Goal: Check status: Check status

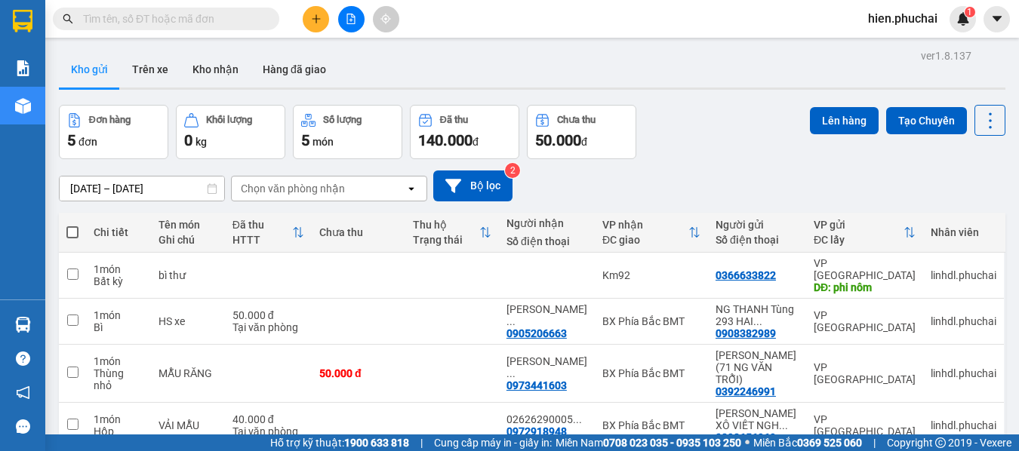
scroll to position [98, 0]
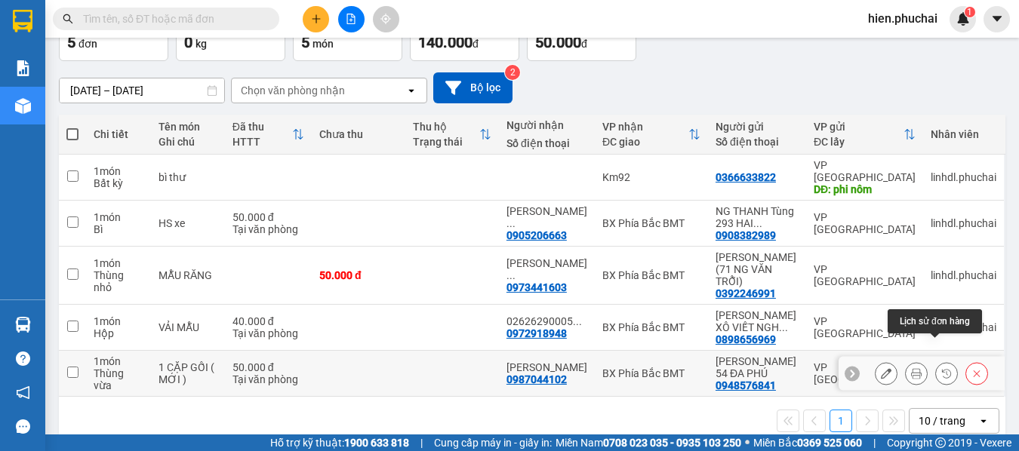
click at [941, 368] on icon at bounding box center [946, 373] width 11 height 11
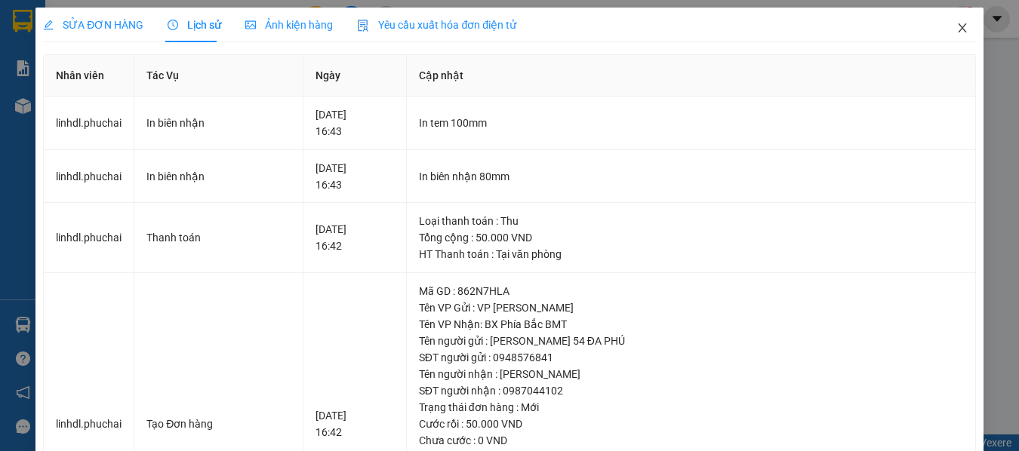
click at [956, 24] on icon "close" at bounding box center [962, 28] width 12 height 12
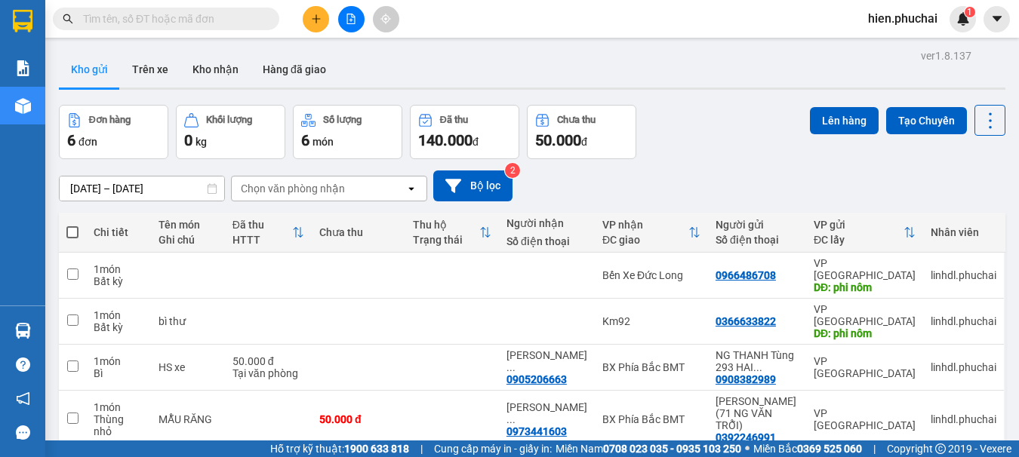
click at [354, 20] on icon "file-add" at bounding box center [351, 19] width 11 height 11
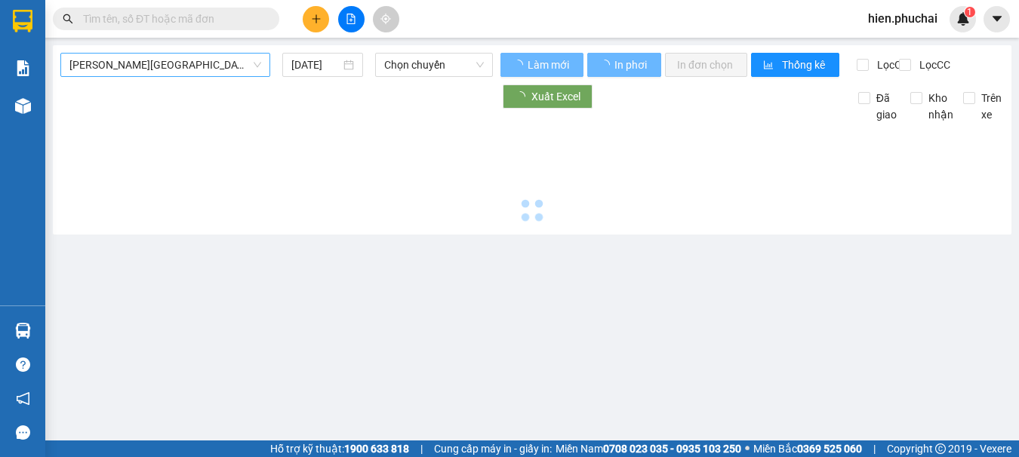
click at [151, 73] on span "Gia Lai - Đà Lạt" at bounding box center [165, 65] width 192 height 23
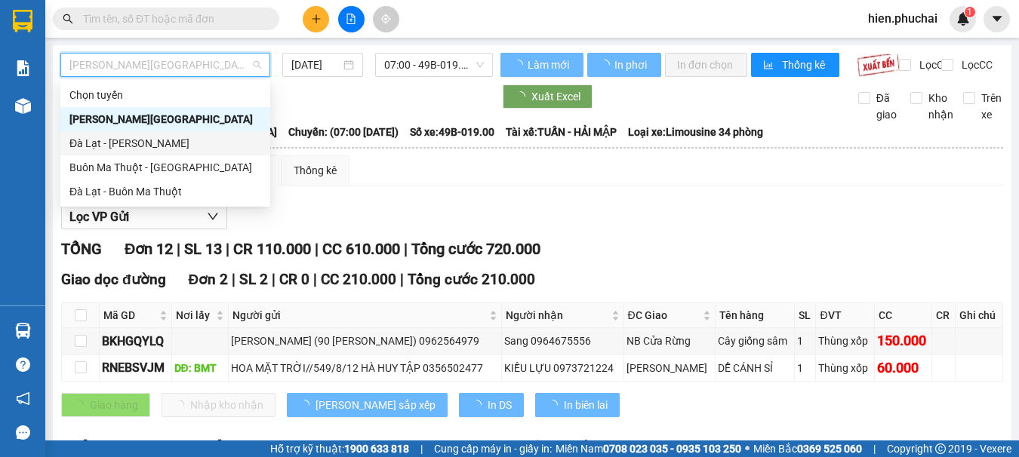
click at [132, 140] on div "Đà Lạt - Gia Lai" at bounding box center [165, 143] width 192 height 17
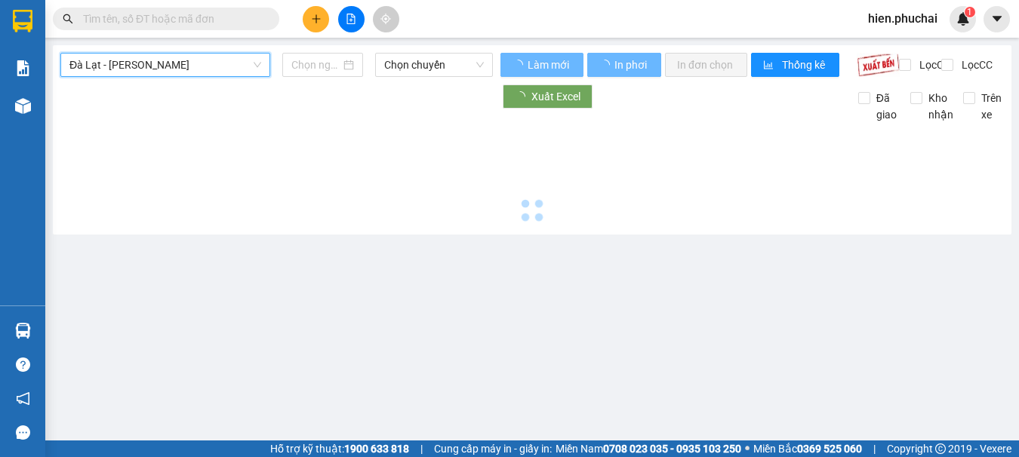
type input "11/08/2025"
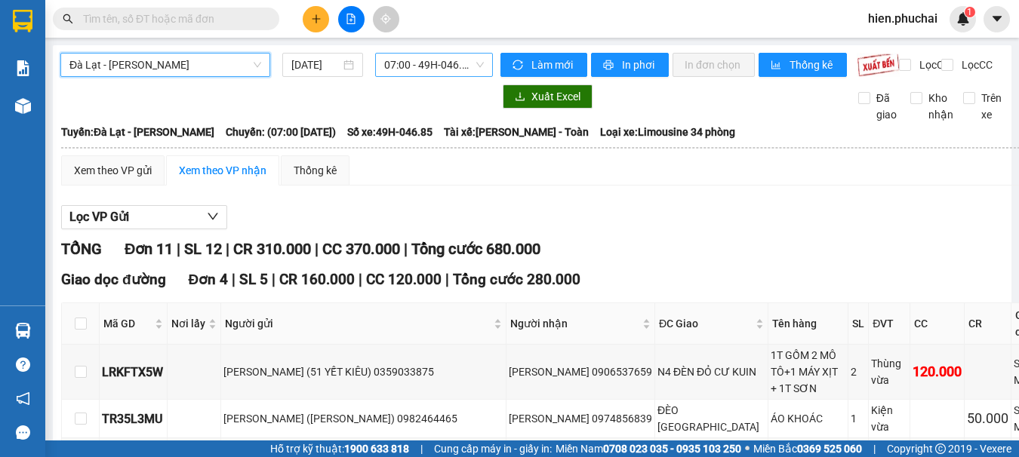
click at [430, 68] on span "07:00 - 49H-046.85" at bounding box center [434, 65] width 100 height 23
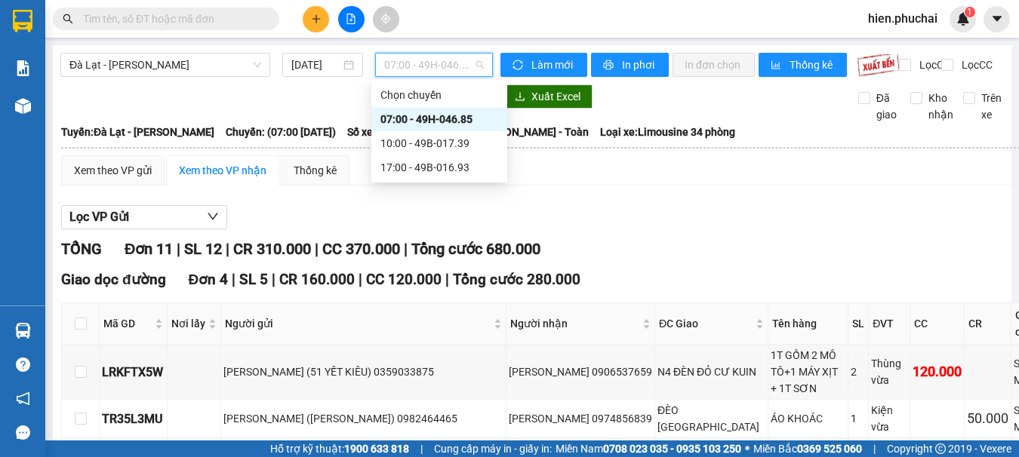
click at [429, 113] on div "07:00 - 49H-046.85" at bounding box center [439, 119] width 118 height 17
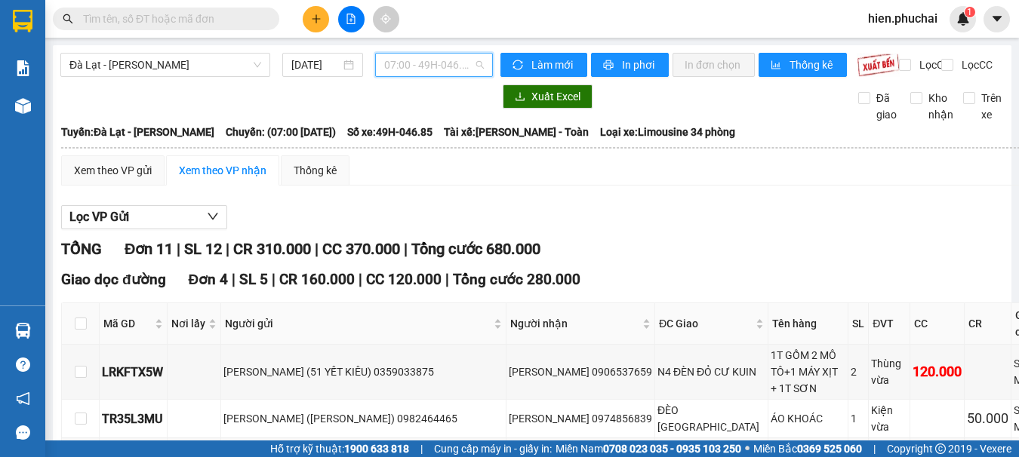
click at [457, 67] on span "07:00 - 49H-046.85" at bounding box center [434, 65] width 100 height 23
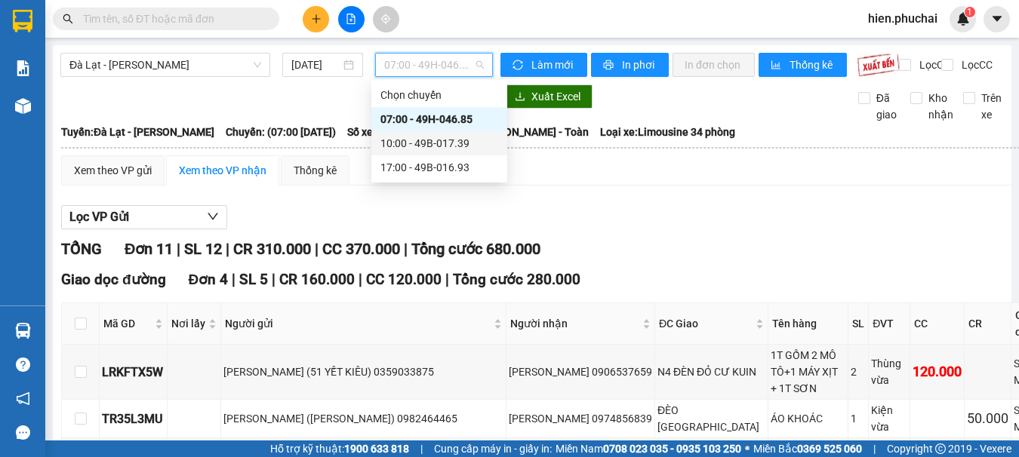
click at [407, 144] on div "10:00 - 49B-017.39" at bounding box center [439, 143] width 118 height 17
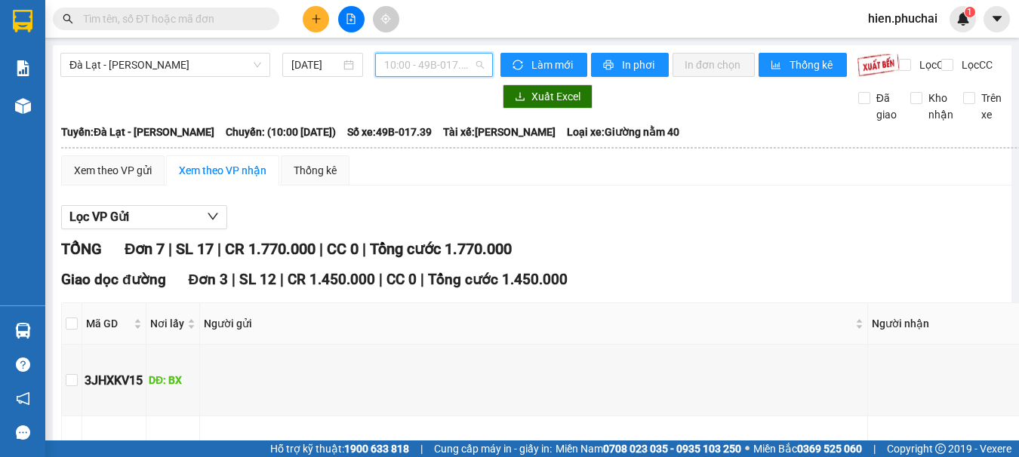
click at [386, 67] on span "10:00 - 49B-017.39" at bounding box center [434, 65] width 100 height 23
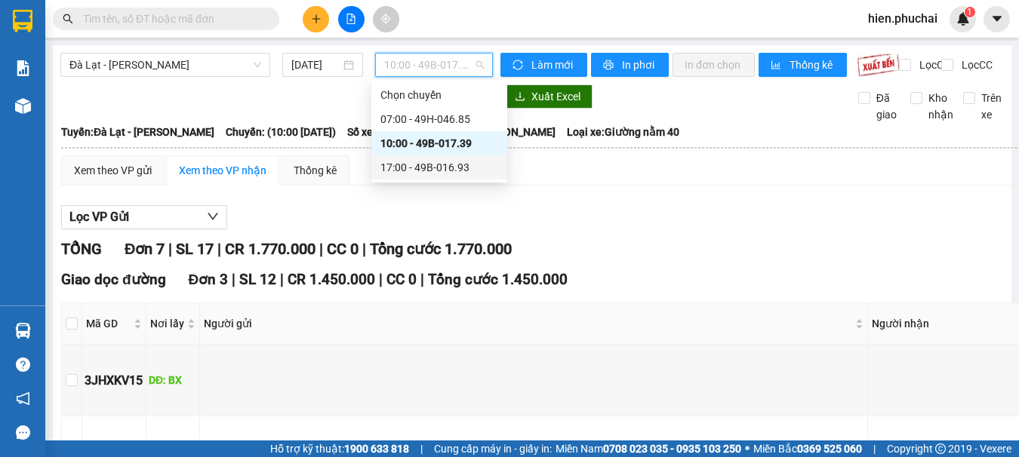
click at [393, 161] on div "17:00 - 49B-016.93" at bounding box center [439, 167] width 118 height 17
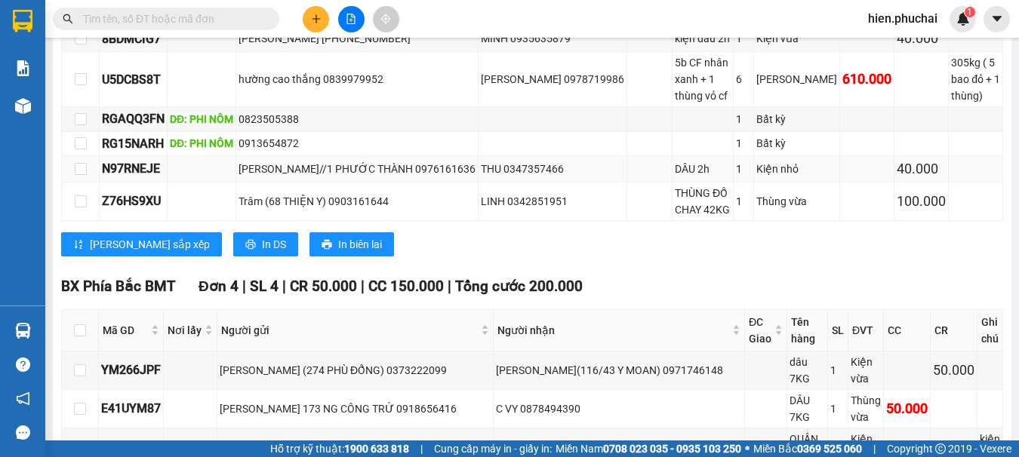
scroll to position [850, 0]
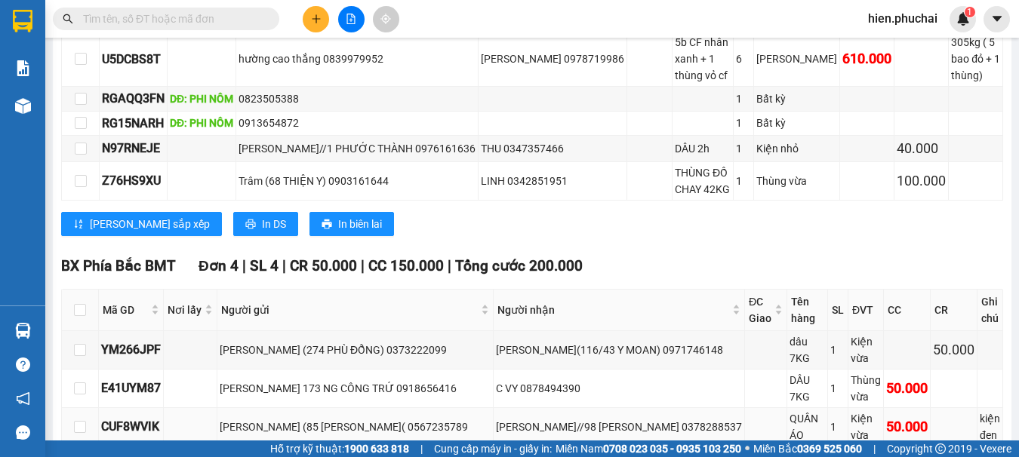
click at [257, 419] on div "nguyễn vi (85 TÔ VĨNH DIÊN( 0567235789" at bounding box center [355, 427] width 271 height 17
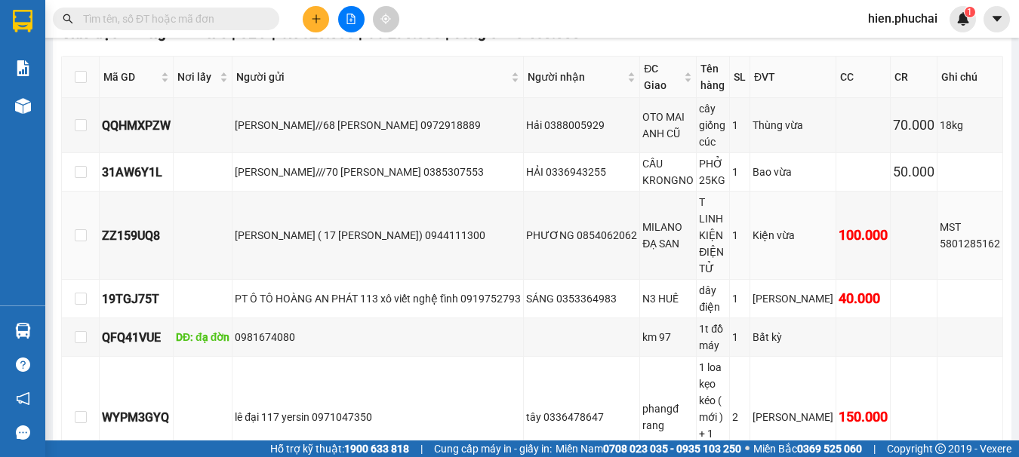
scroll to position [0, 0]
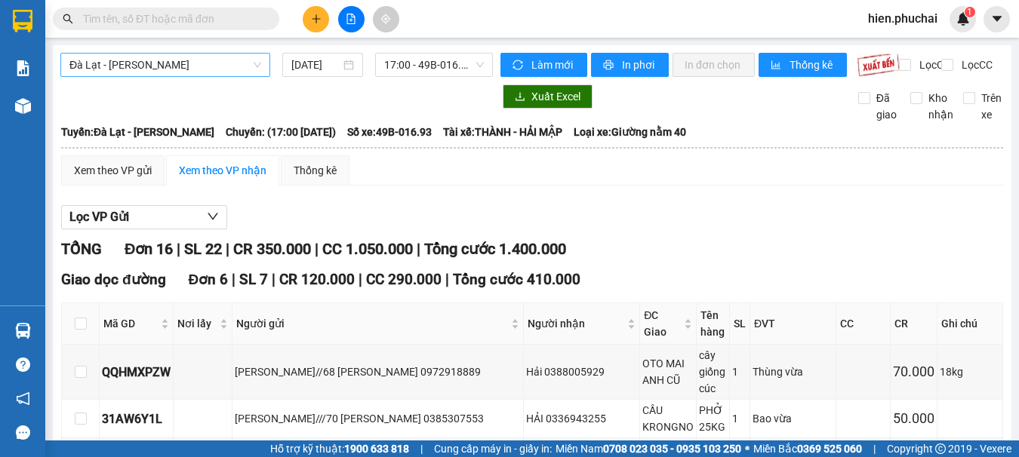
click at [163, 63] on span "Đà Lạt - Gia Lai" at bounding box center [165, 65] width 192 height 23
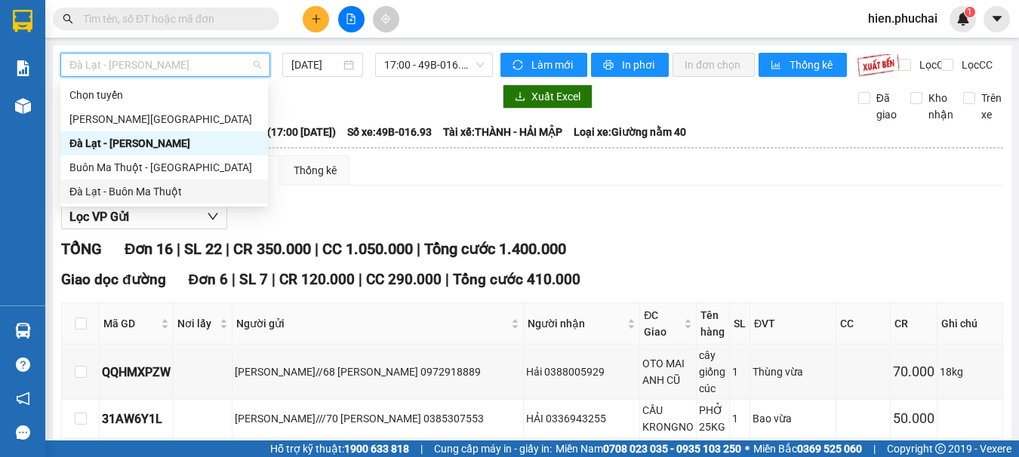
click at [122, 190] on div "Đà Lạt - Buôn Ma Thuột" at bounding box center [163, 191] width 189 height 17
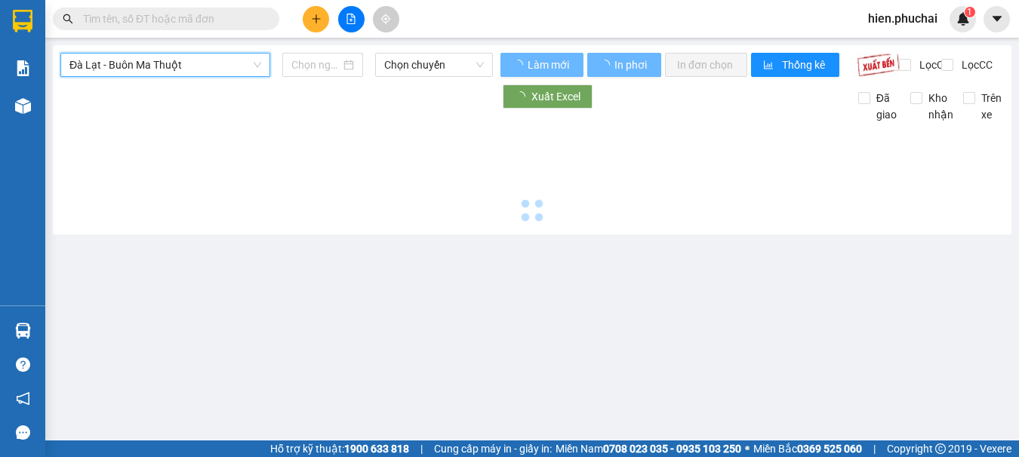
type input "11/08/2025"
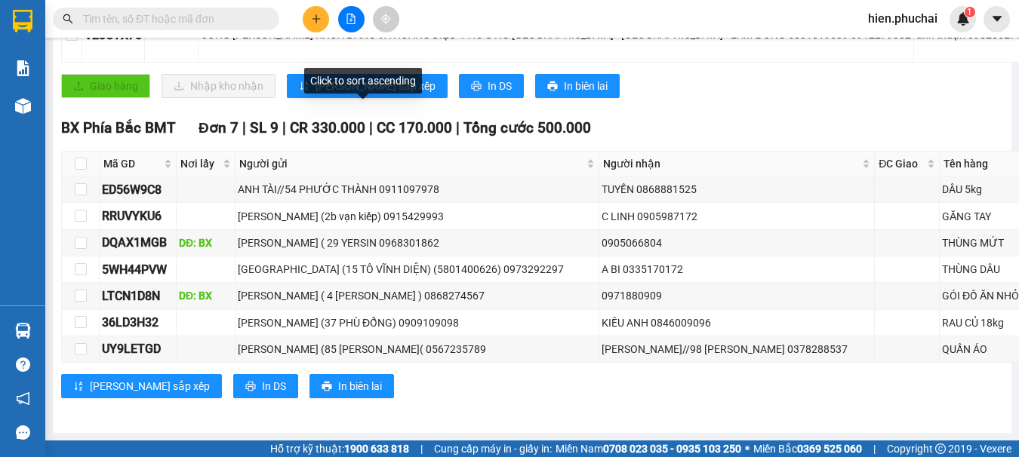
scroll to position [547, 0]
click at [313, 323] on td "NGUYỄN THỊ TRANG (37 PHÙ ĐỔNG) 0909109098" at bounding box center [417, 323] width 364 height 26
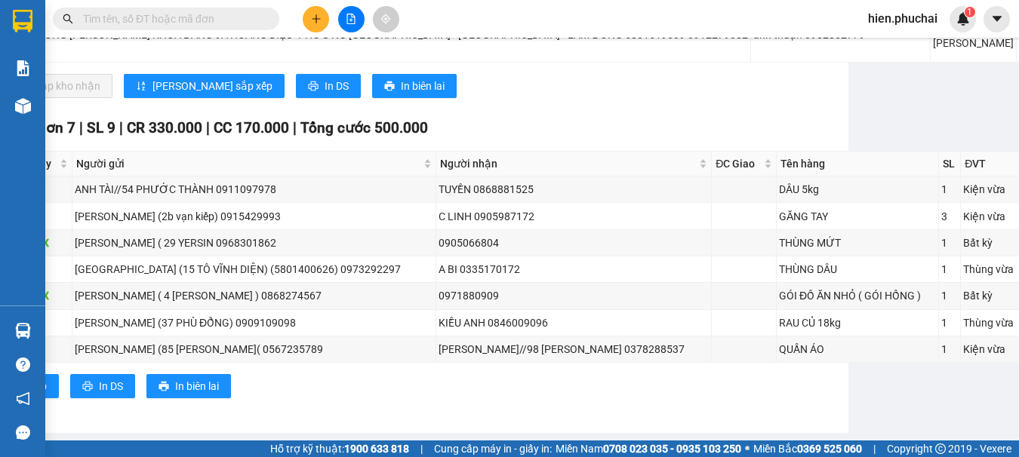
scroll to position [472, 0]
